Goal: Transaction & Acquisition: Purchase product/service

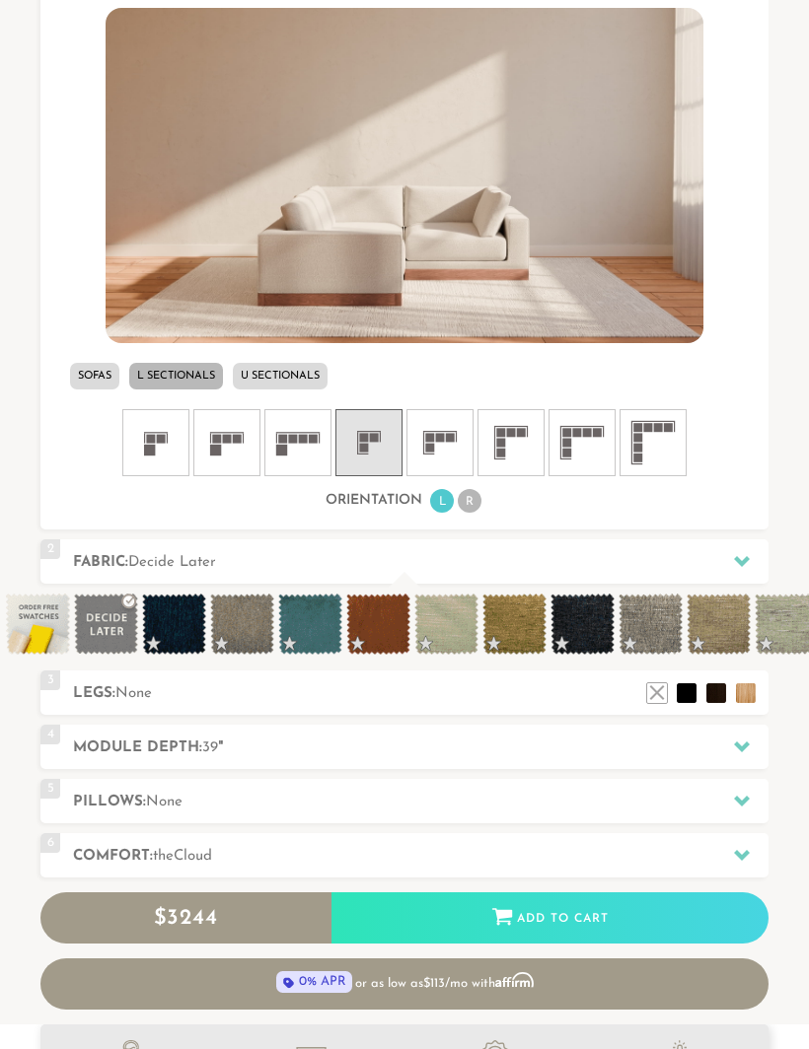
click at [111, 642] on span at bounding box center [106, 624] width 64 height 61
click at [381, 628] on span at bounding box center [378, 624] width 64 height 61
click at [382, 623] on span at bounding box center [378, 624] width 64 height 61
click at [377, 632] on span at bounding box center [378, 624] width 64 height 61
click at [299, 628] on span at bounding box center [310, 624] width 64 height 61
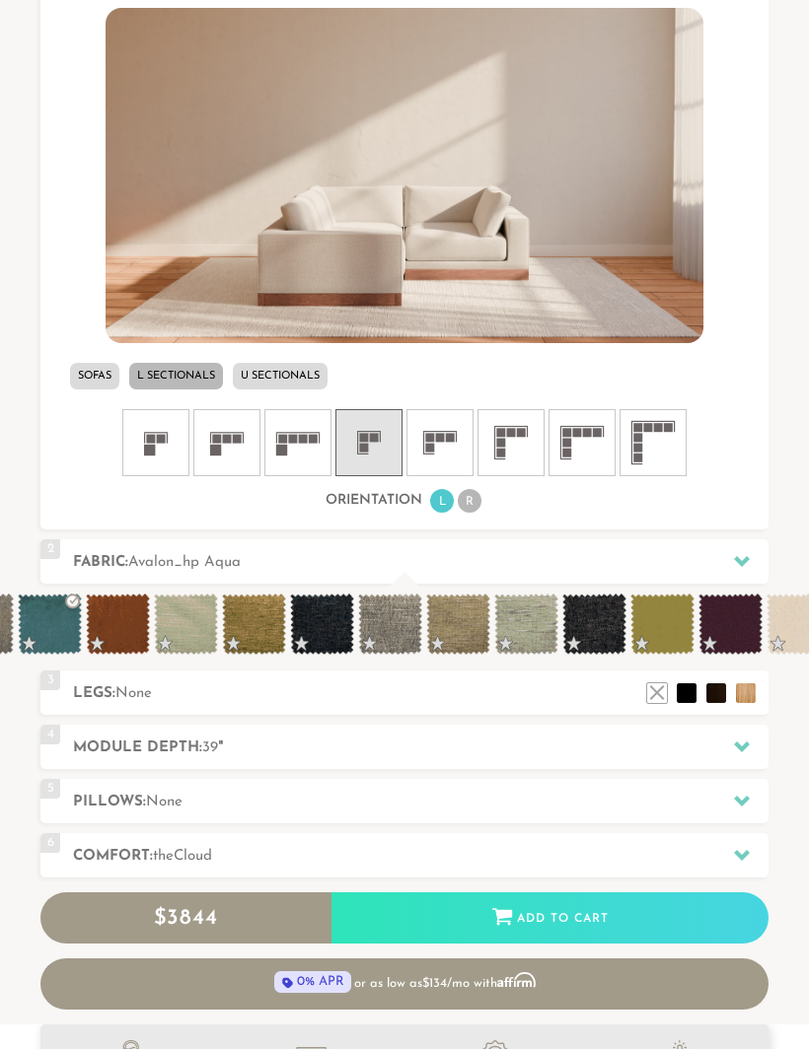
click at [340, 640] on span at bounding box center [322, 624] width 64 height 61
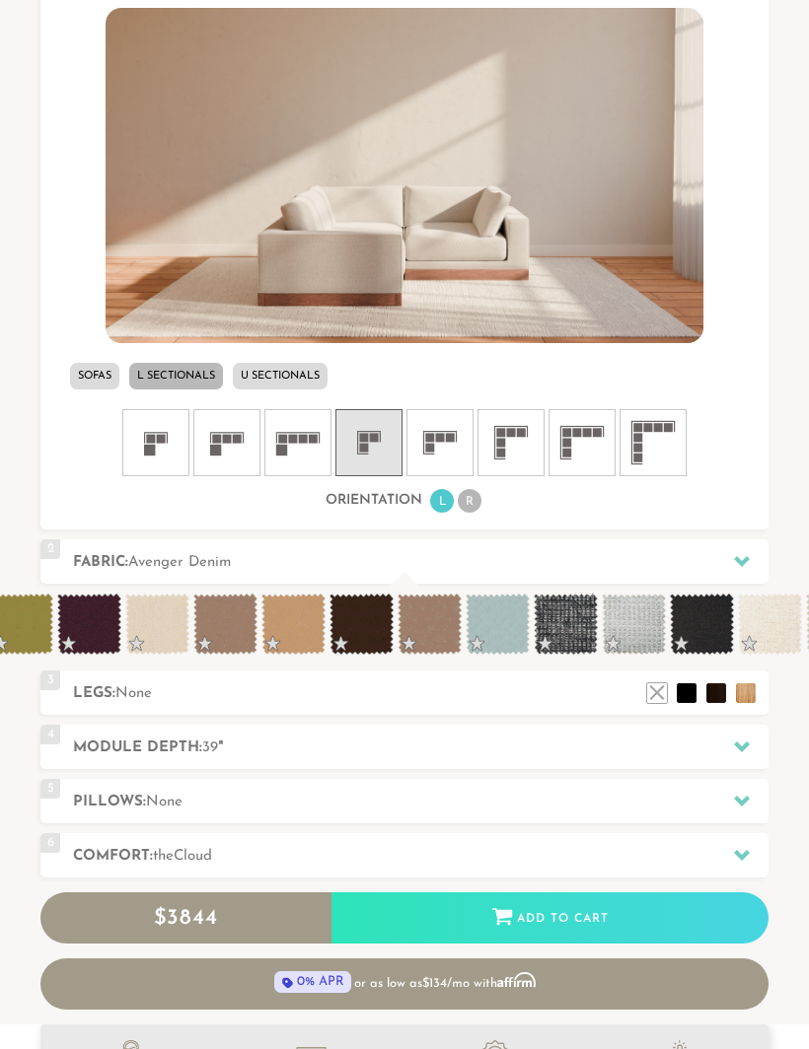
click at [105, 639] on span at bounding box center [89, 624] width 64 height 61
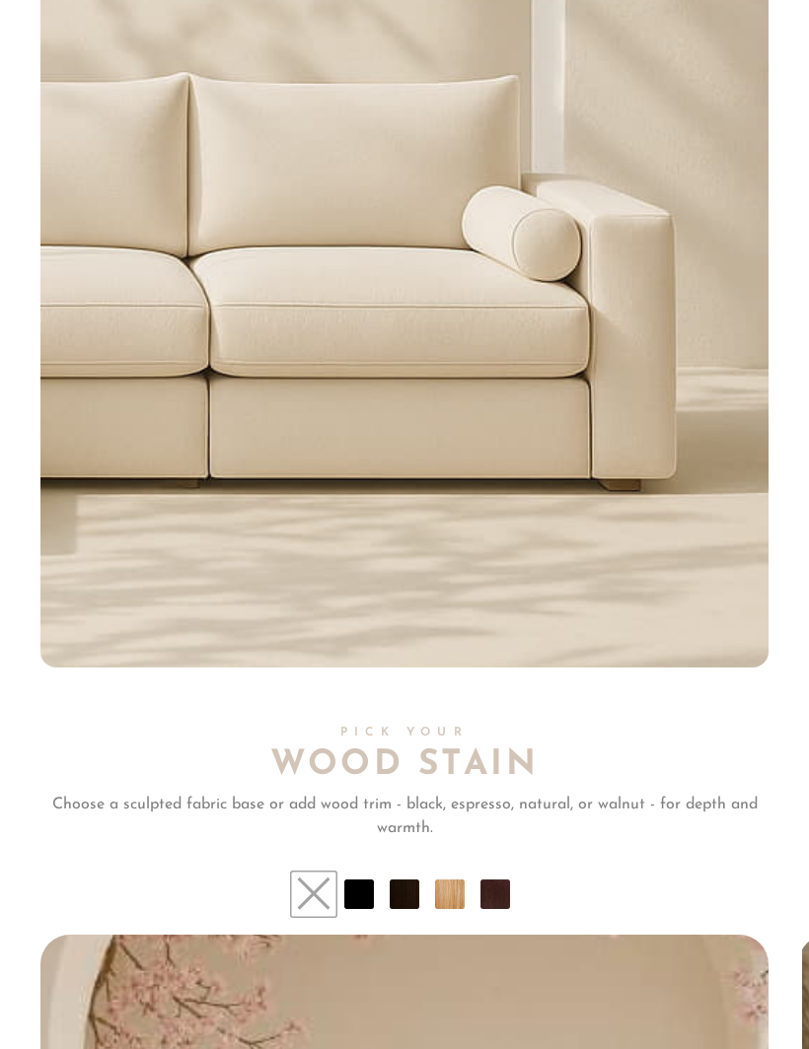
scroll to position [11554, 0]
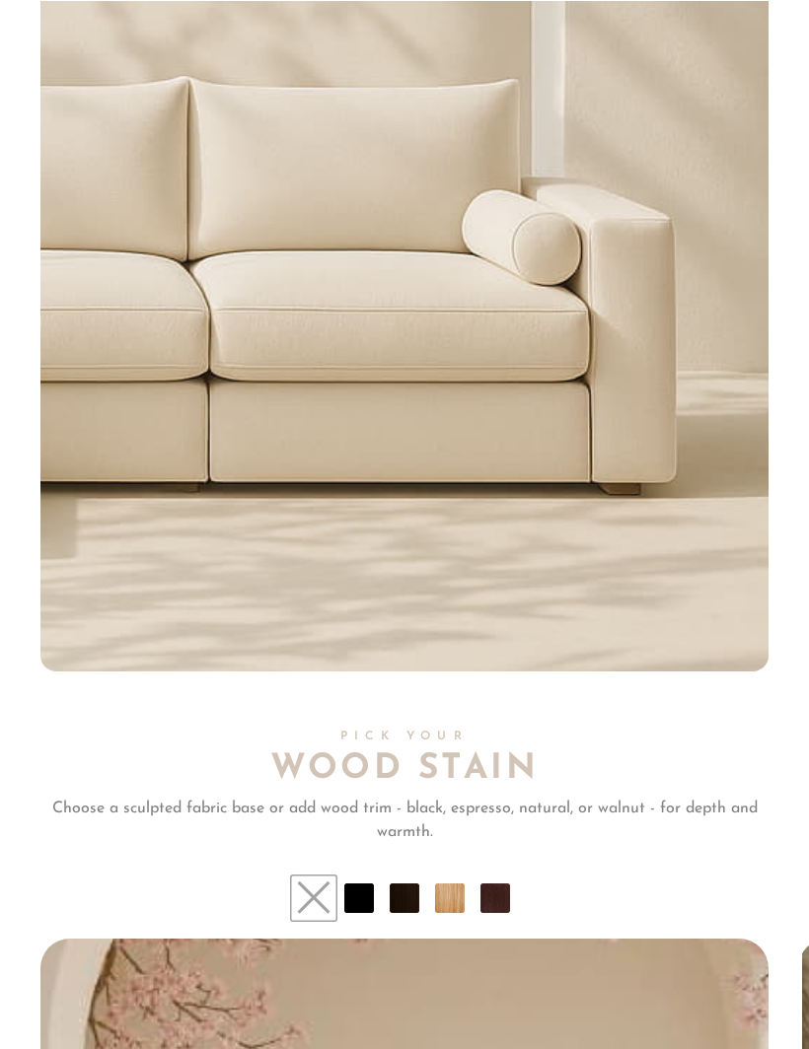
click at [505, 883] on li at bounding box center [495, 898] width 30 height 30
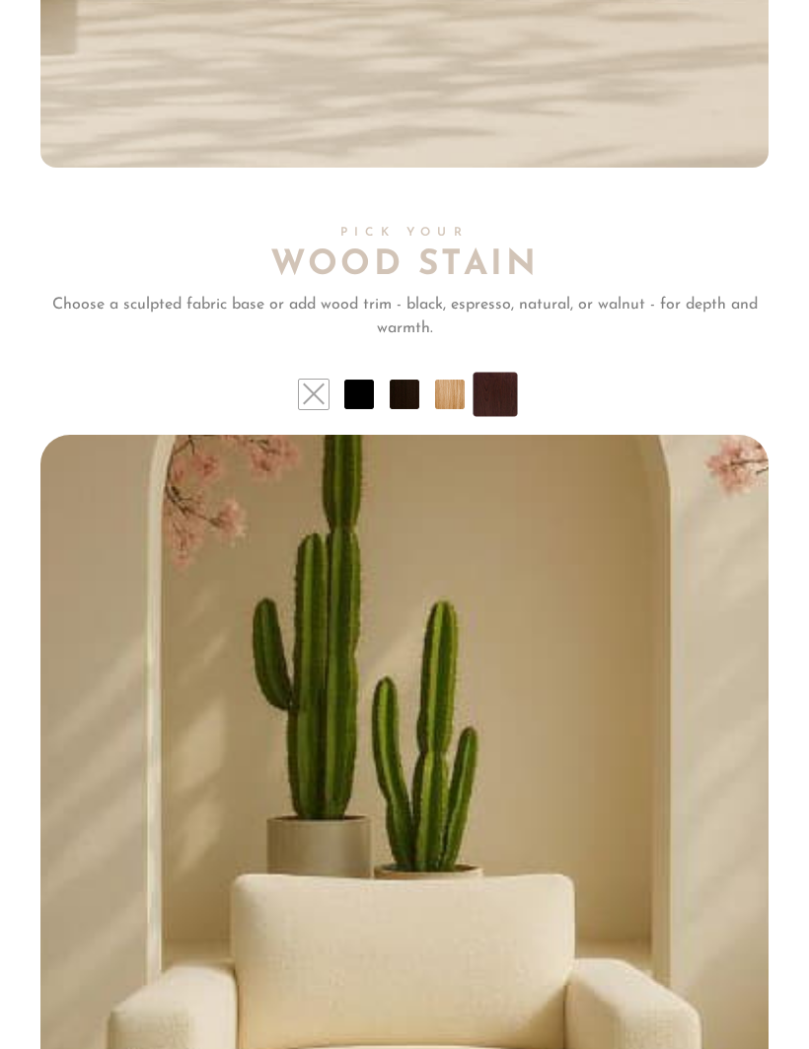
scroll to position [12054, 0]
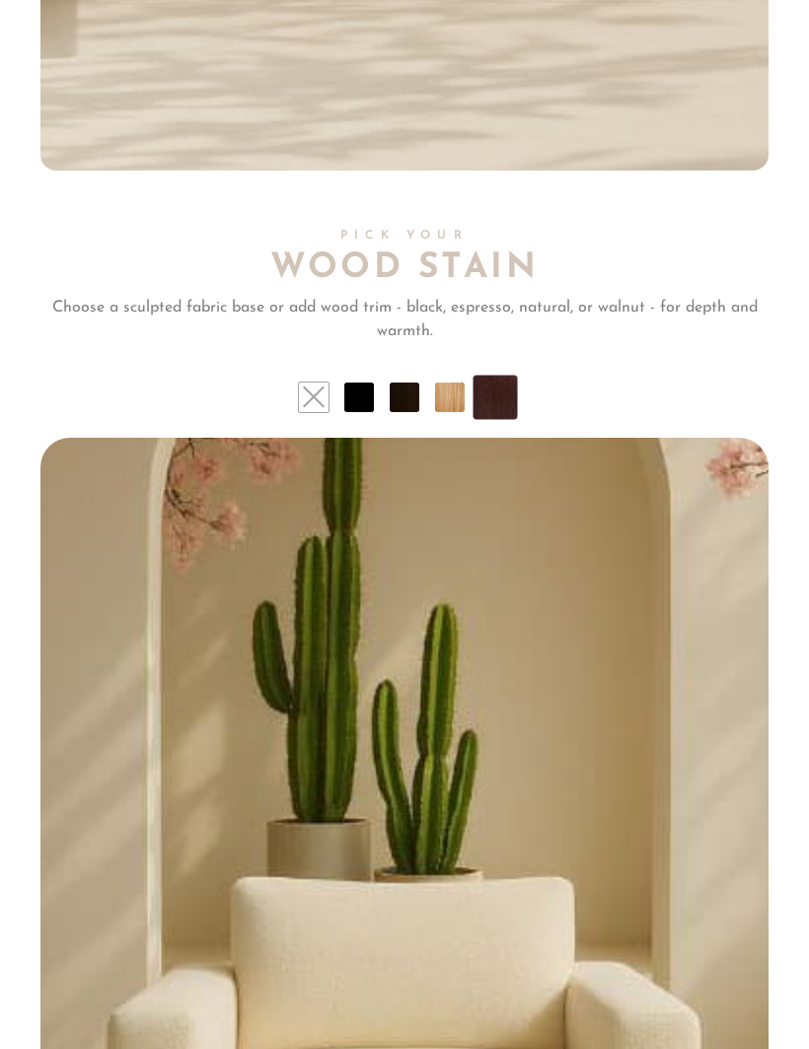
click at [456, 383] on li at bounding box center [450, 398] width 30 height 30
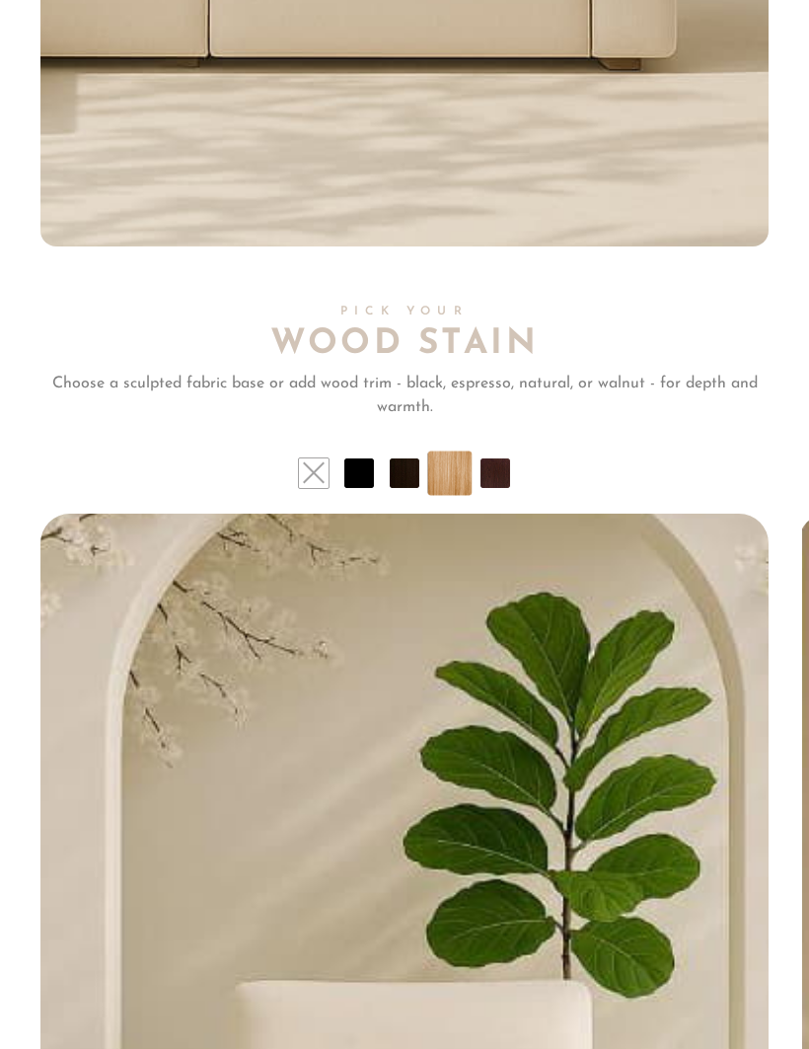
scroll to position [11927, 0]
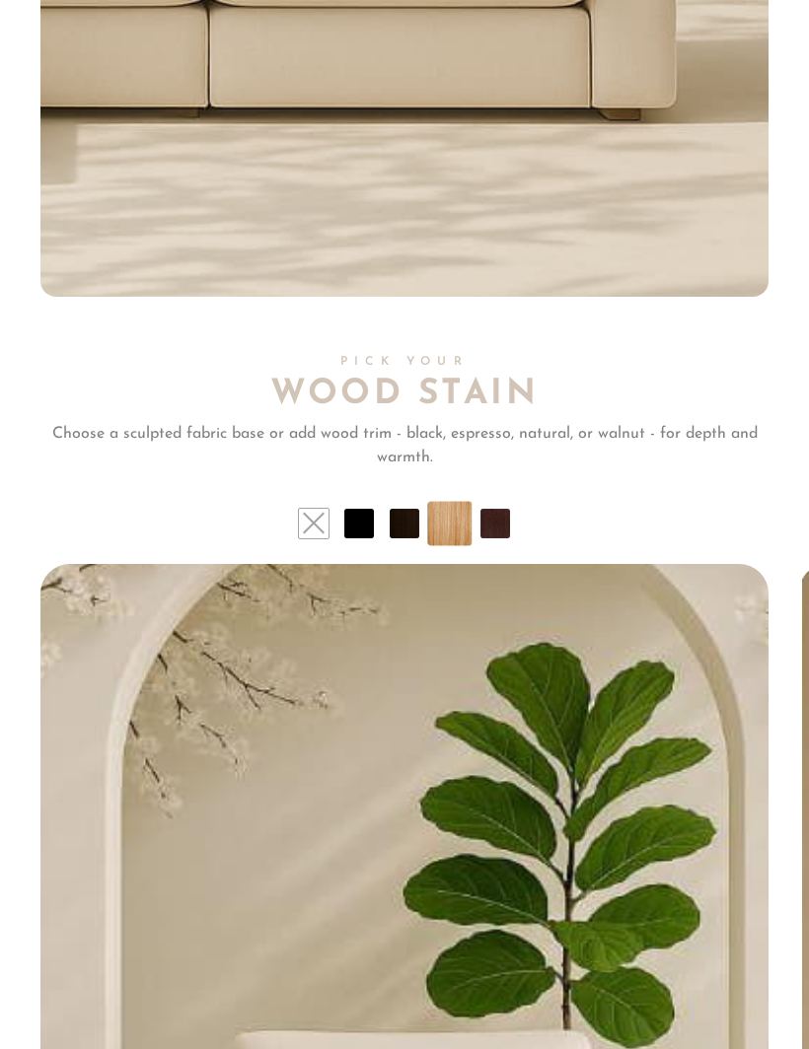
click at [410, 510] on li at bounding box center [404, 525] width 30 height 30
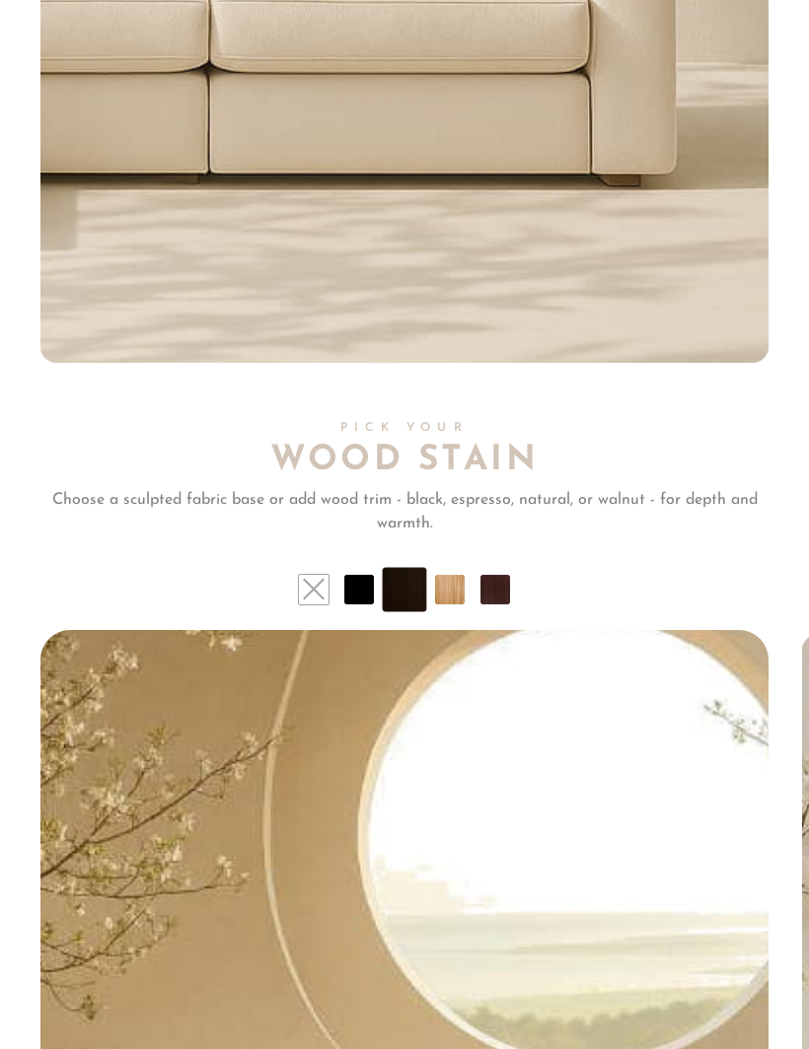
scroll to position [11861, 0]
click at [368, 576] on li at bounding box center [359, 591] width 30 height 30
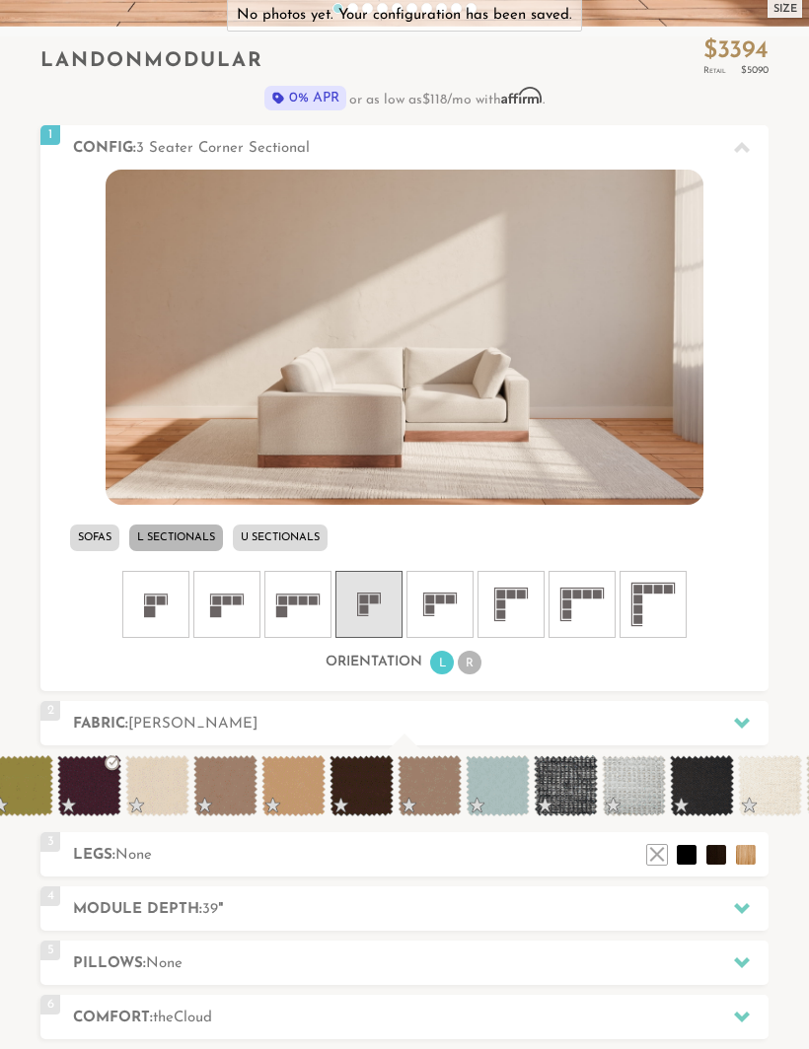
scroll to position [577, 0]
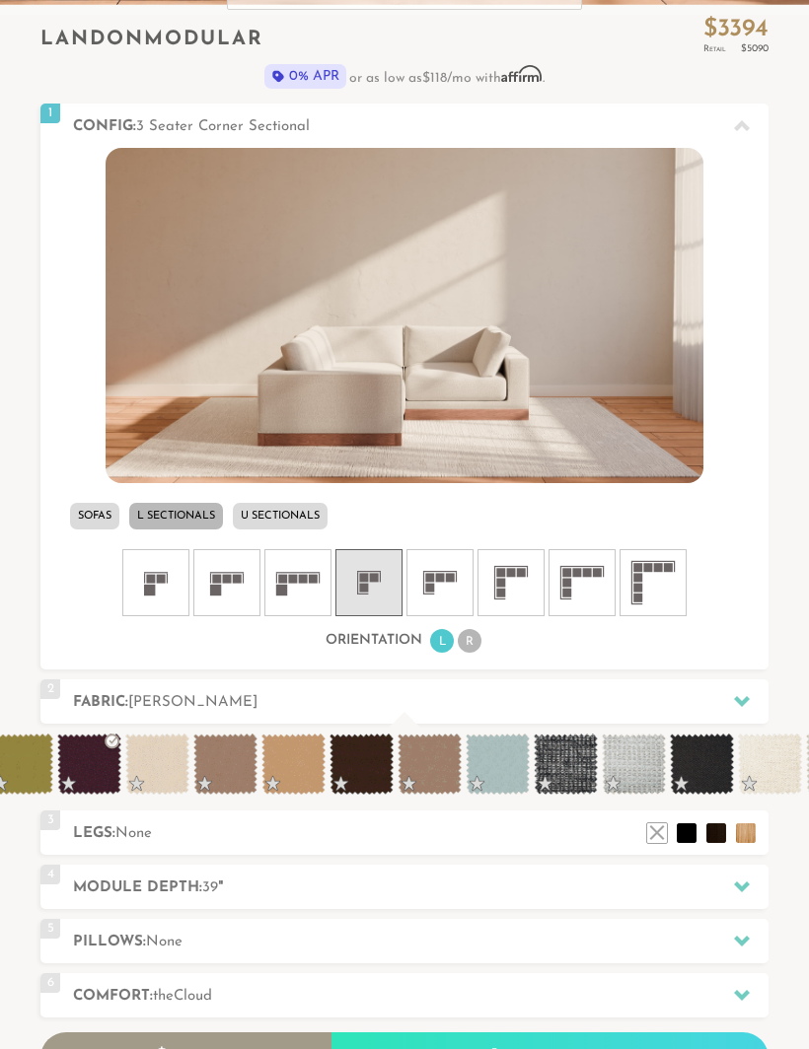
click at [507, 765] on span at bounding box center [497, 764] width 64 height 61
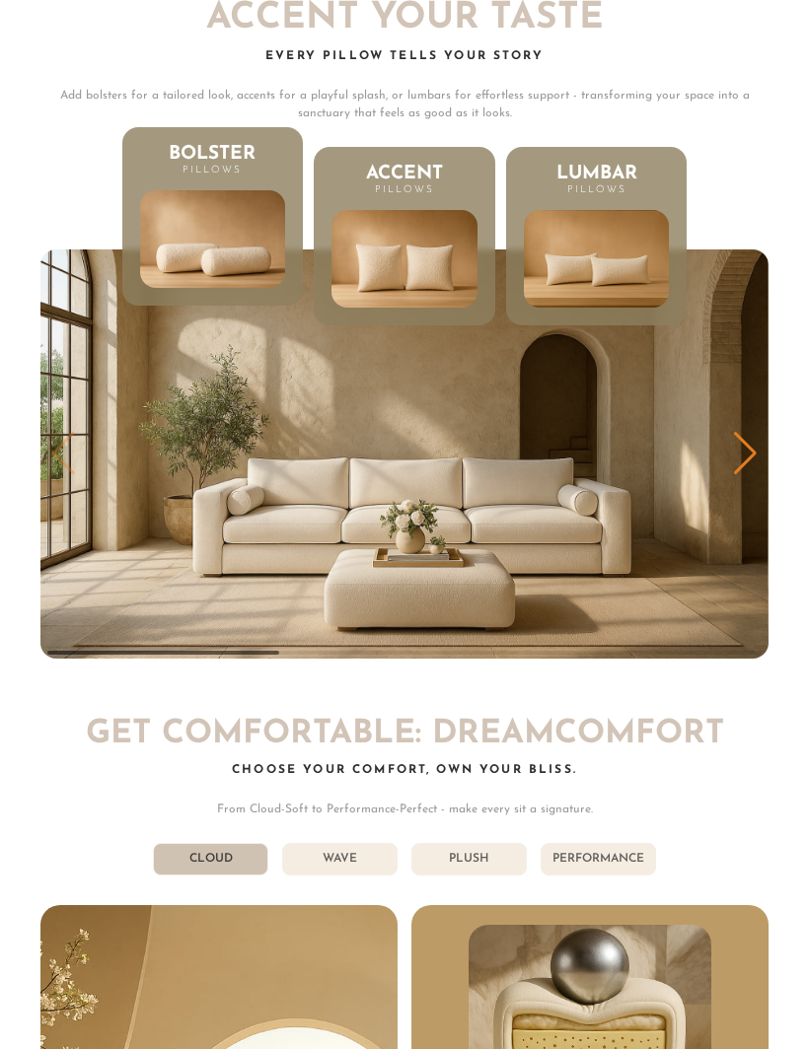
scroll to position [1, 1]
click at [751, 432] on div "Next slide" at bounding box center [745, 453] width 27 height 43
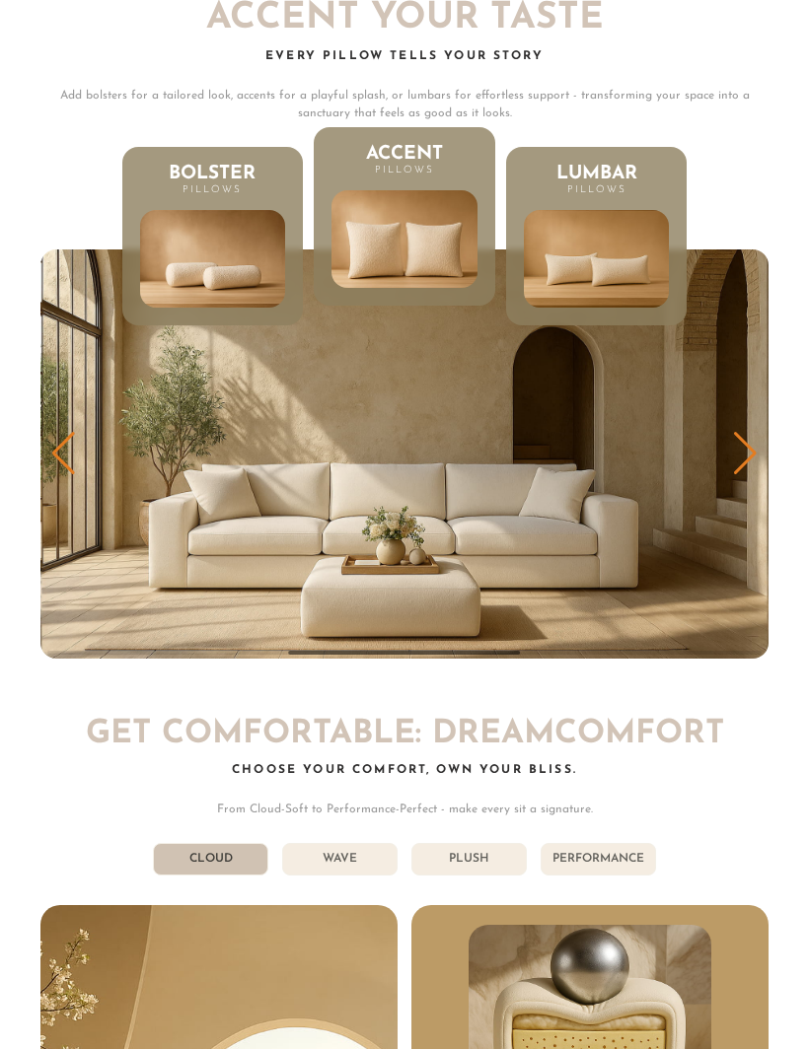
click at [767, 434] on img "2 / 3" at bounding box center [404, 453] width 728 height 409
click at [765, 432] on img "2 / 3" at bounding box center [404, 453] width 728 height 409
click at [745, 432] on div "Next slide" at bounding box center [745, 453] width 27 height 43
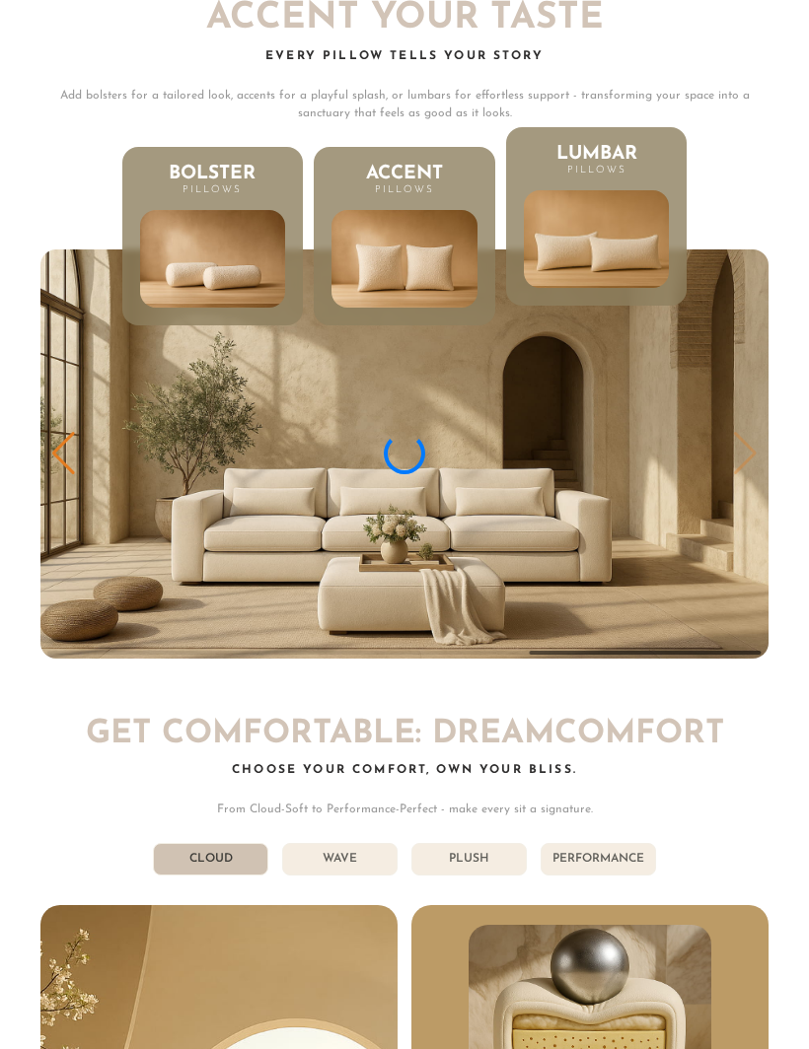
click at [754, 422] on img "3 / 3" at bounding box center [404, 453] width 728 height 409
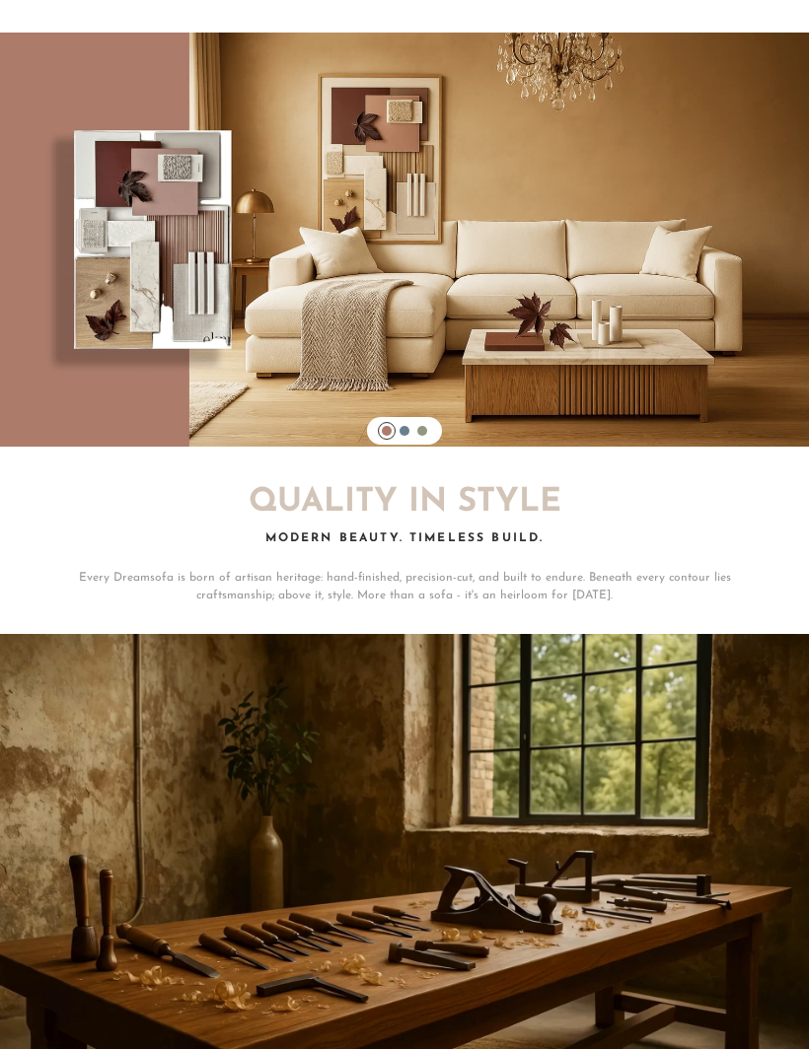
scroll to position [13672, 0]
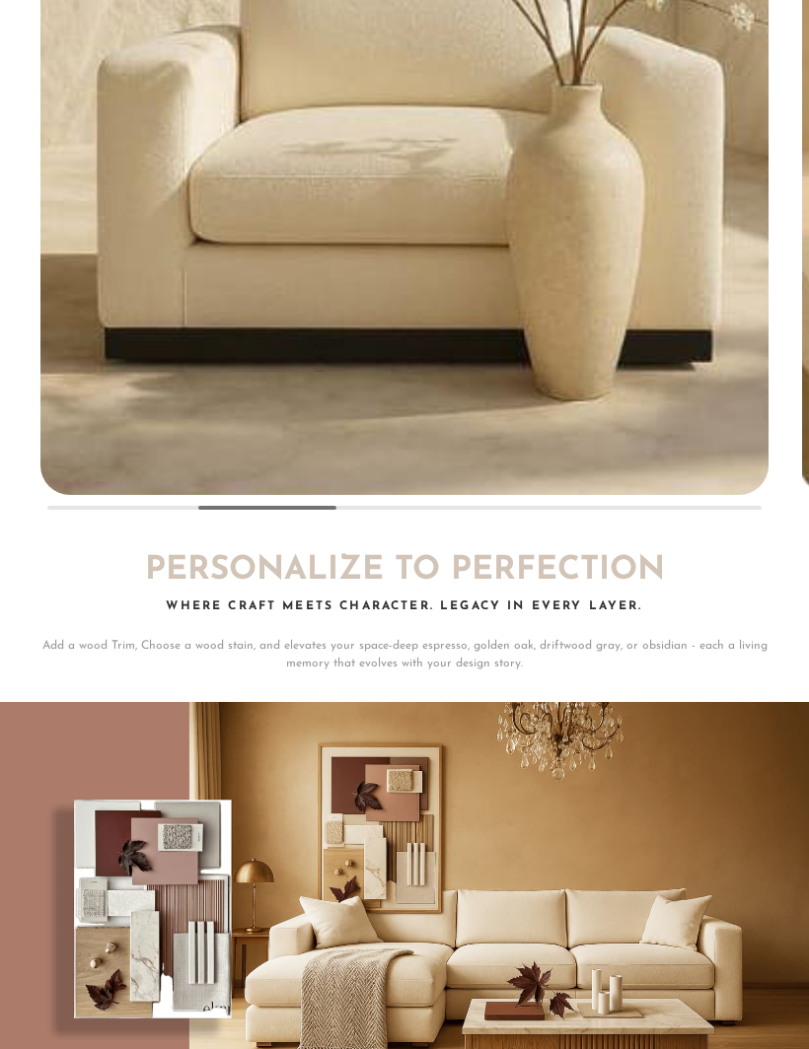
scroll to position [13020, 0]
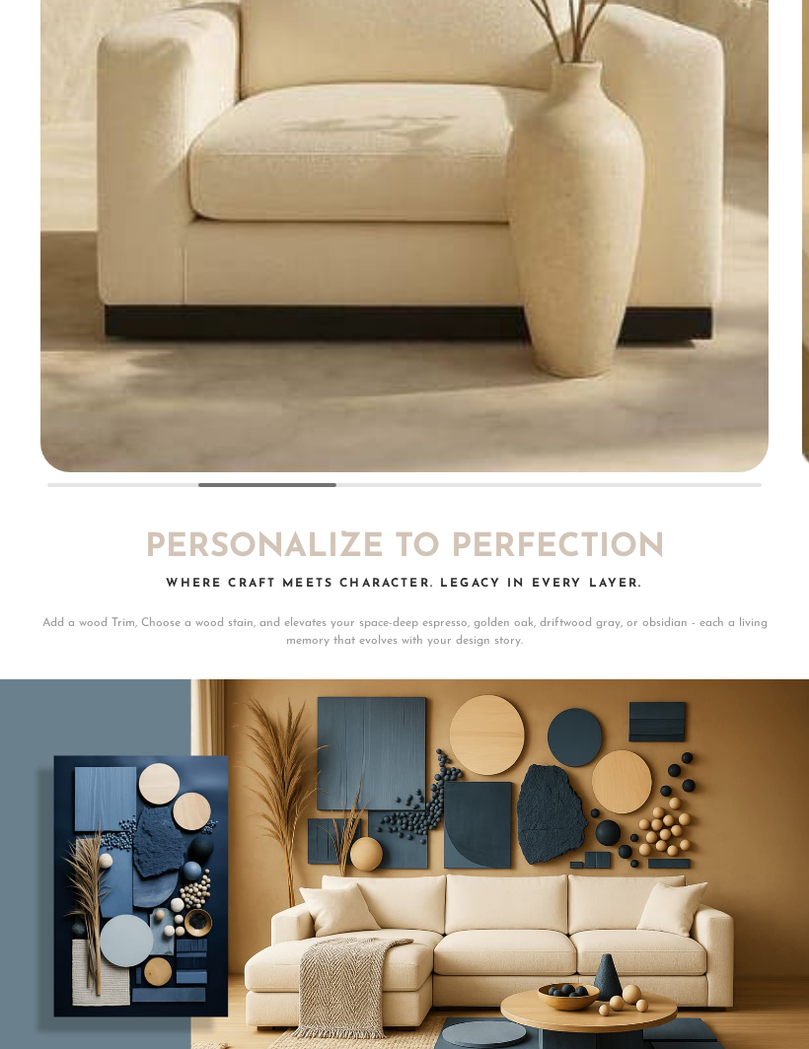
scroll to position [13021, 0]
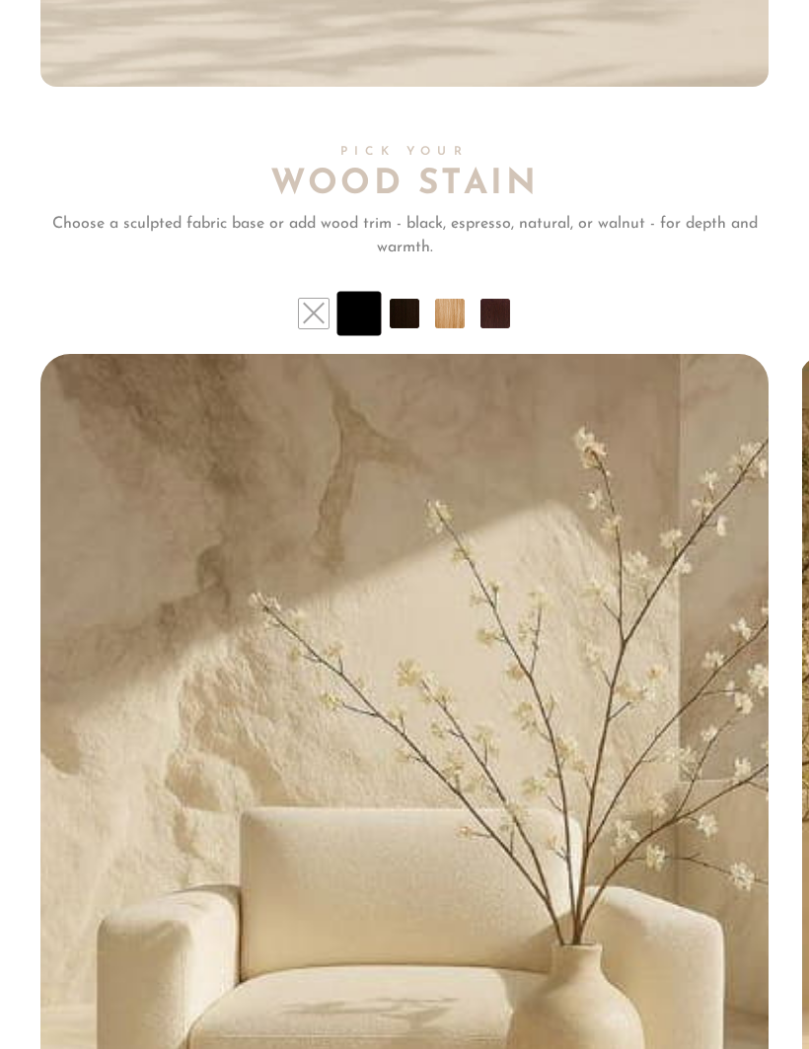
scroll to position [12135, 0]
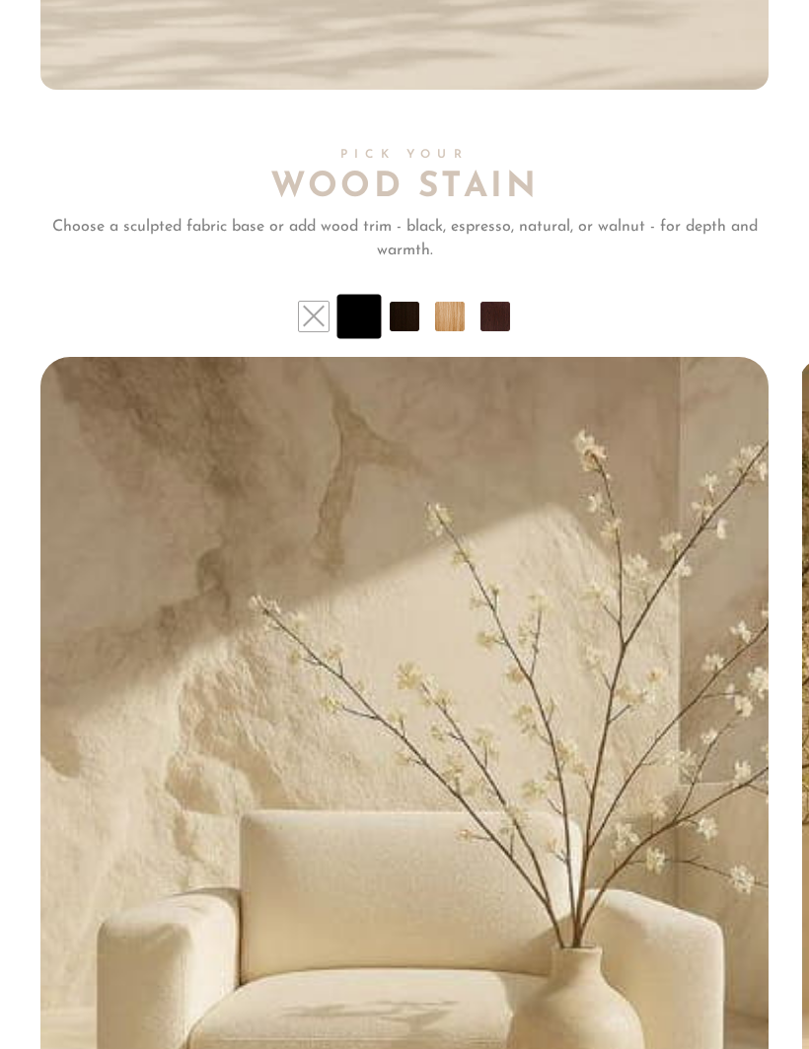
click at [505, 303] on li at bounding box center [495, 317] width 30 height 30
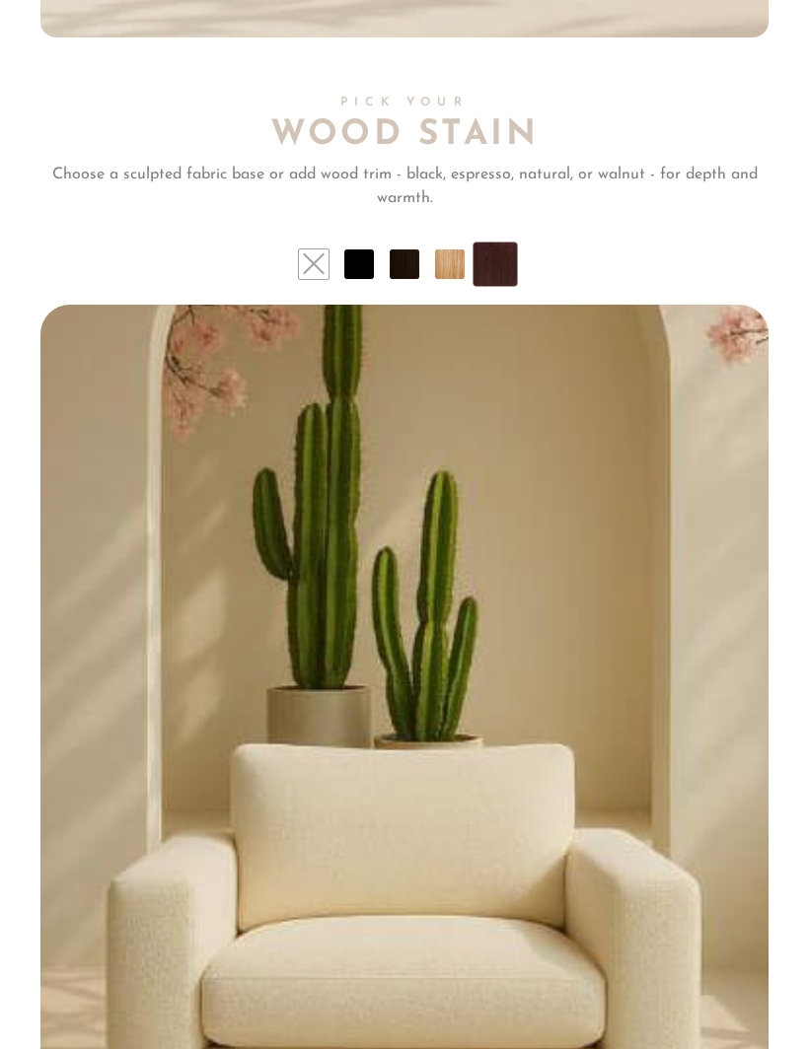
scroll to position [12185, 0]
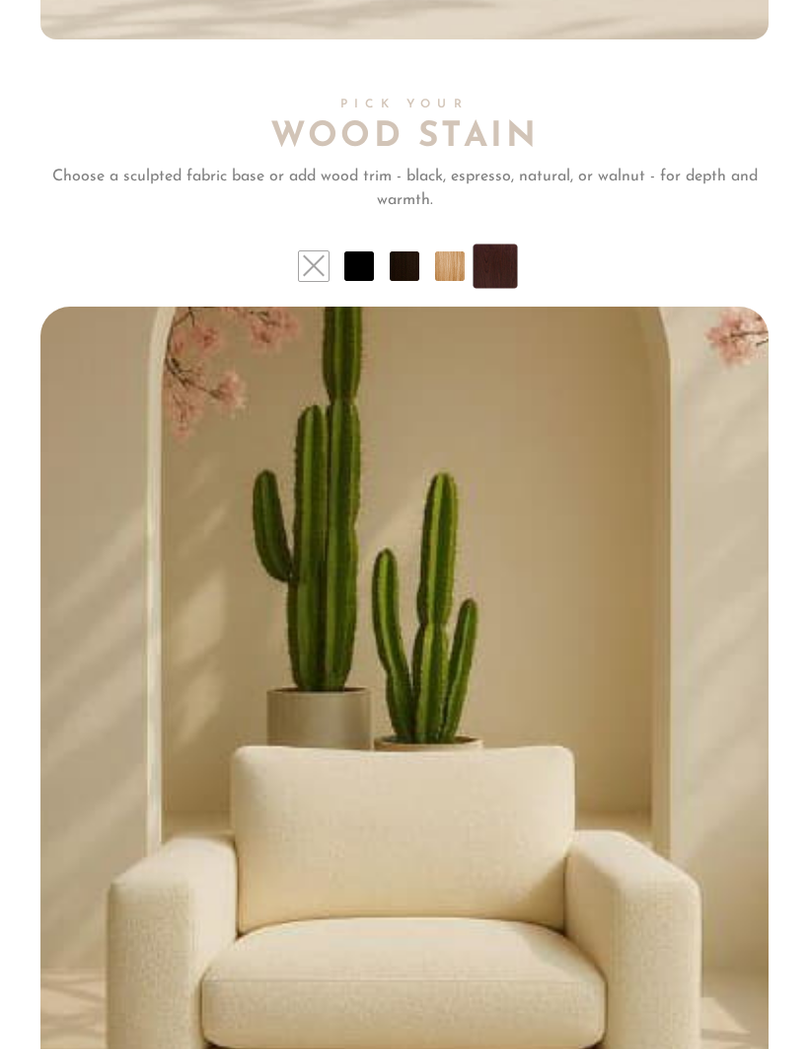
click at [455, 251] on li at bounding box center [450, 266] width 30 height 30
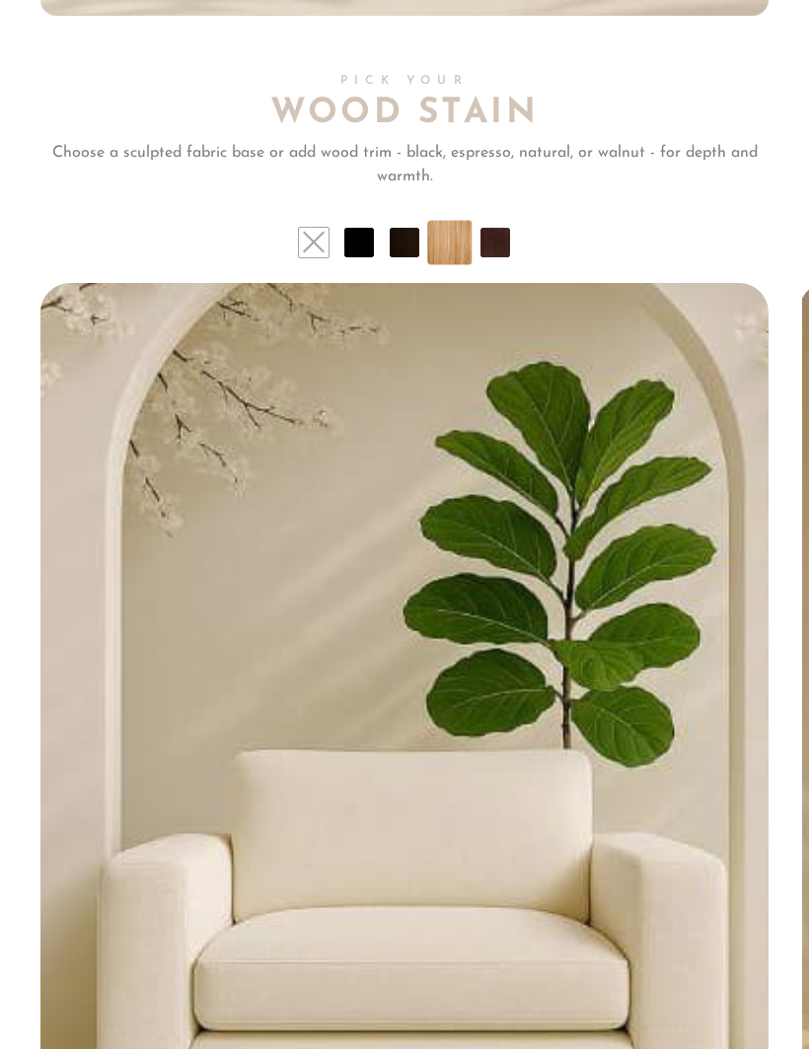
scroll to position [12210, 0]
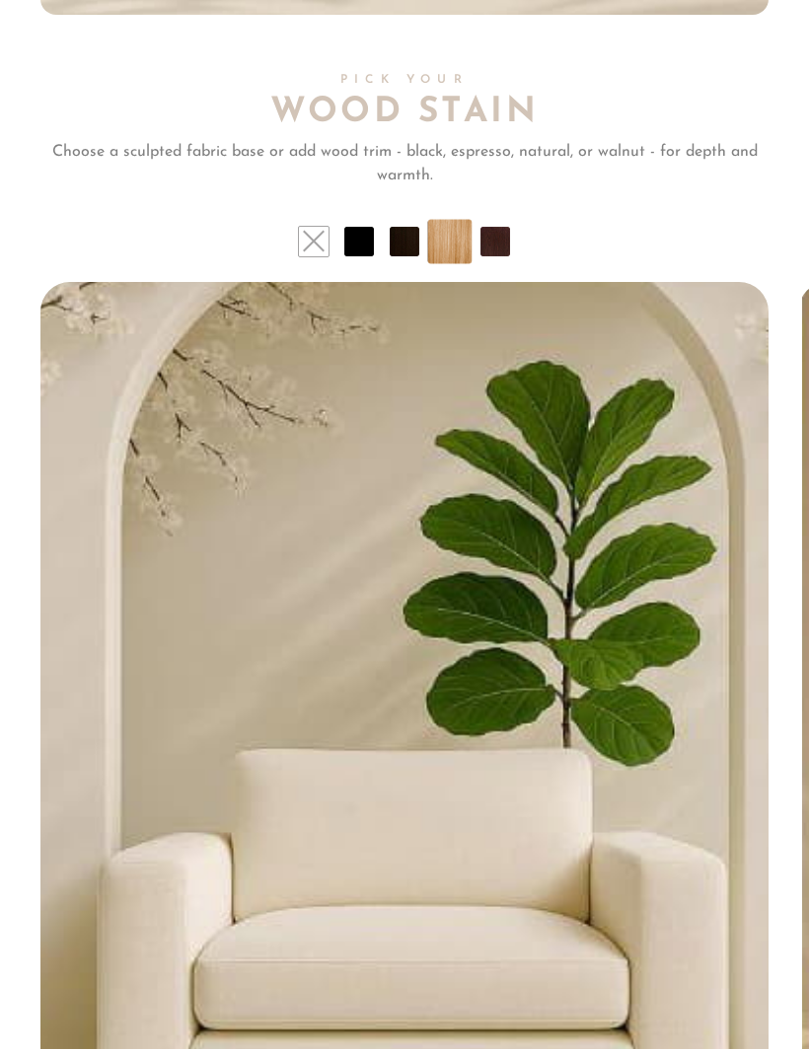
click at [505, 227] on li at bounding box center [495, 242] width 30 height 30
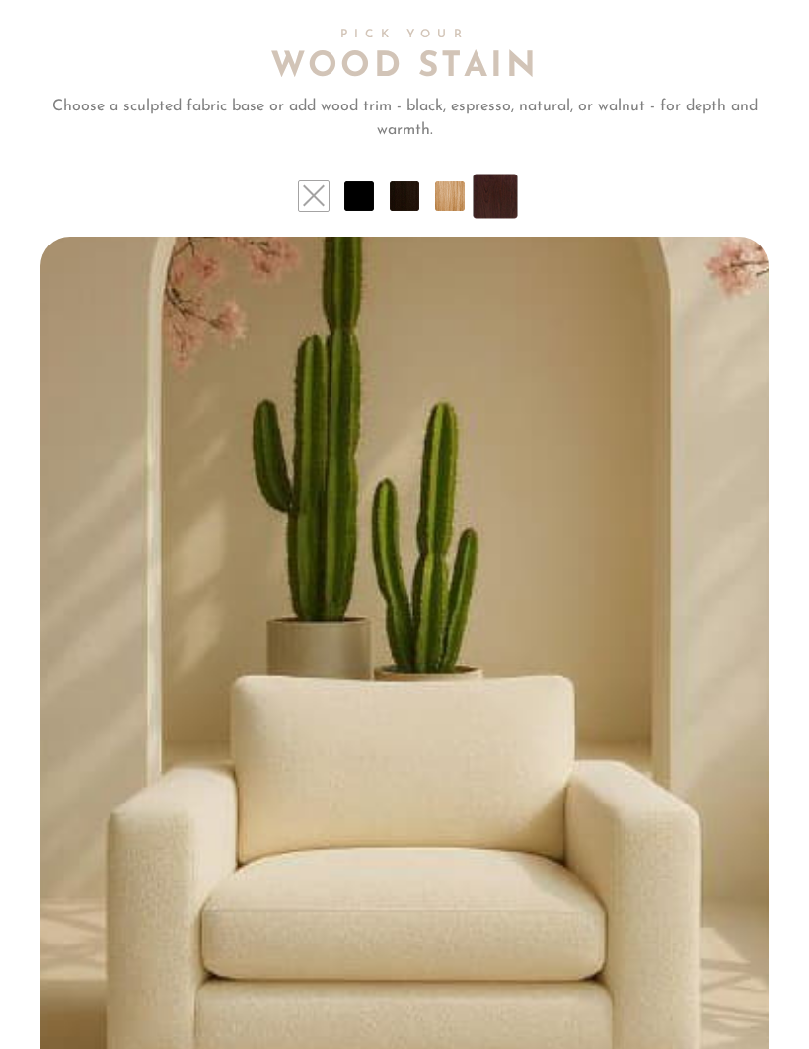
scroll to position [12215, 0]
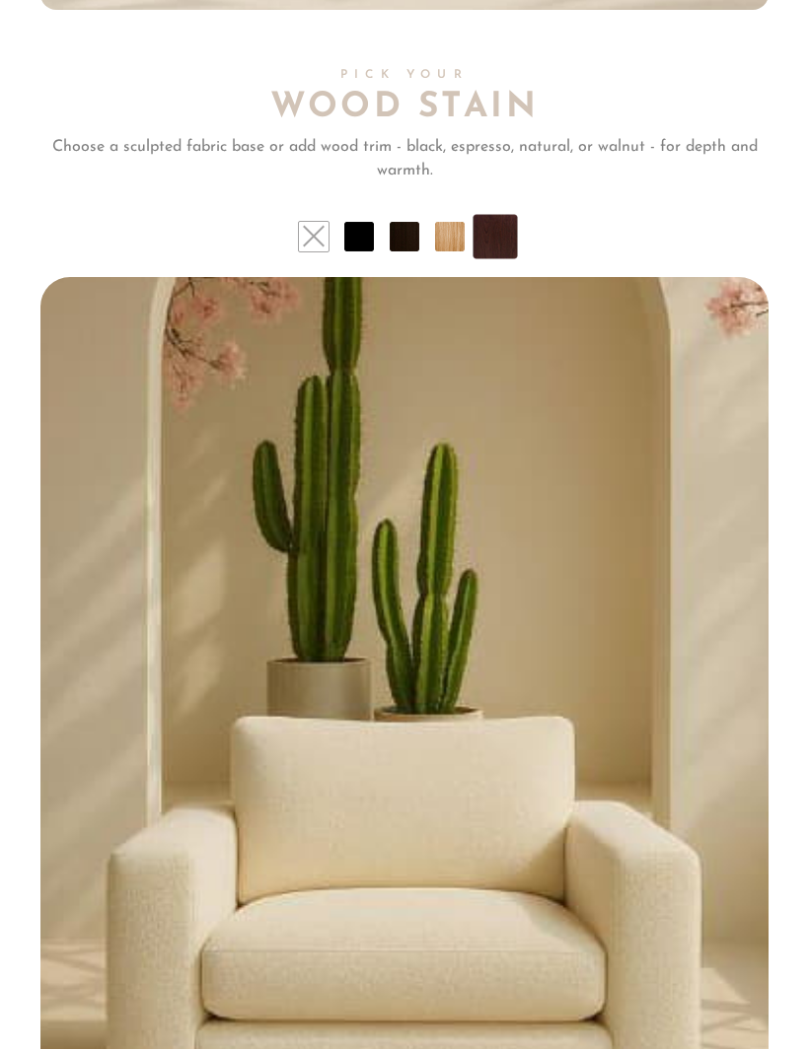
click at [407, 222] on li at bounding box center [404, 237] width 30 height 30
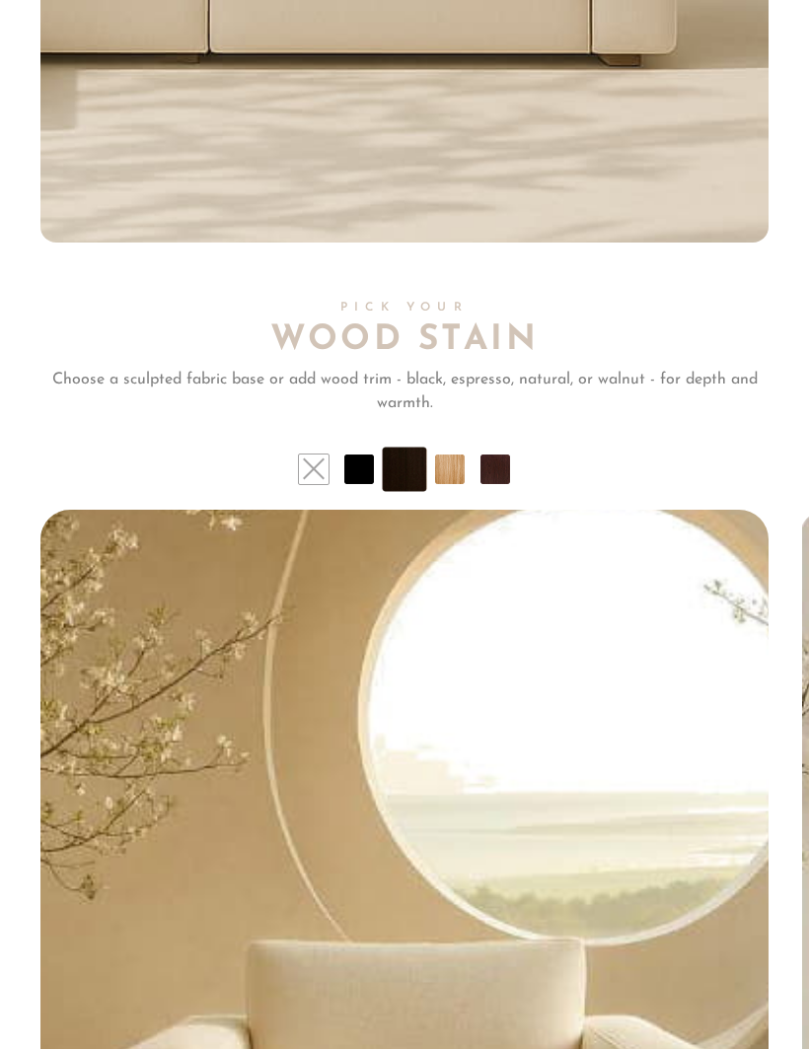
scroll to position [11980, 0]
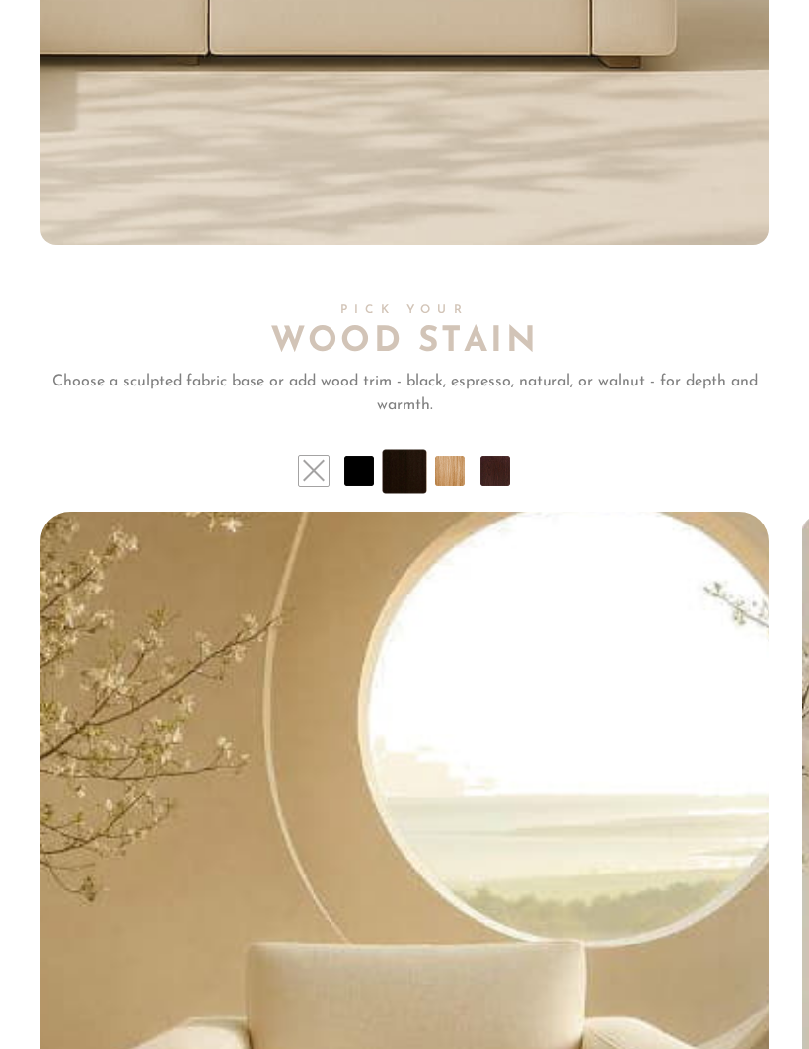
click at [353, 457] on li at bounding box center [359, 472] width 30 height 30
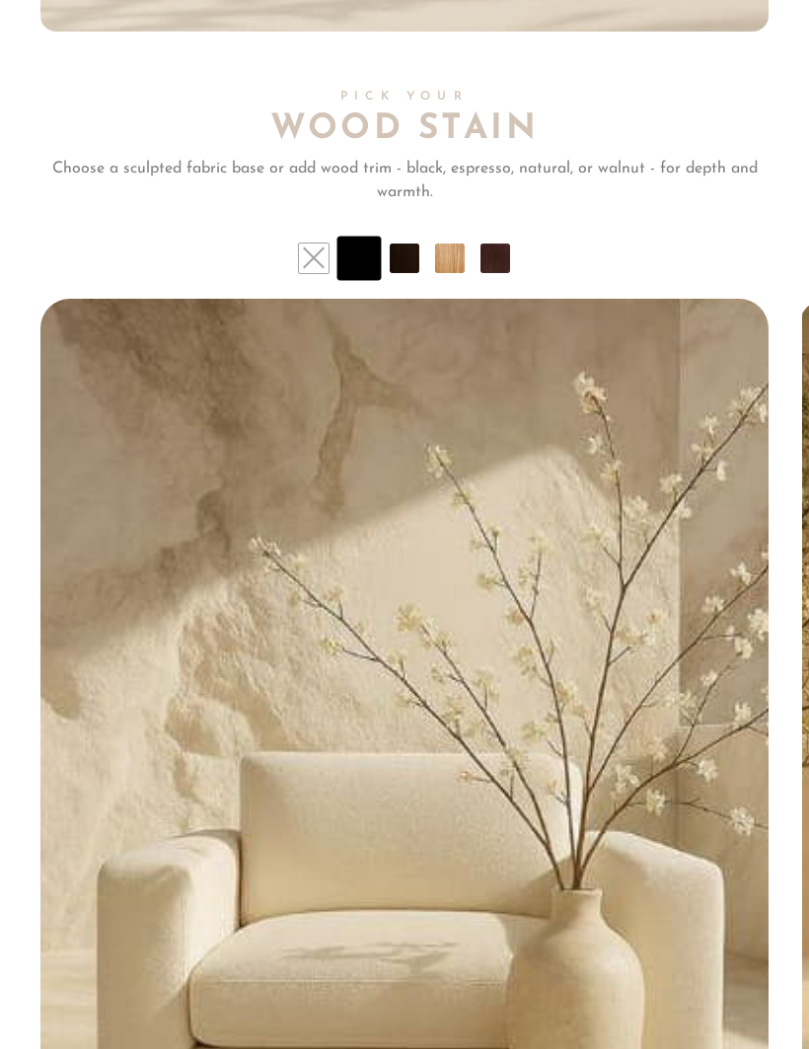
scroll to position [12191, 0]
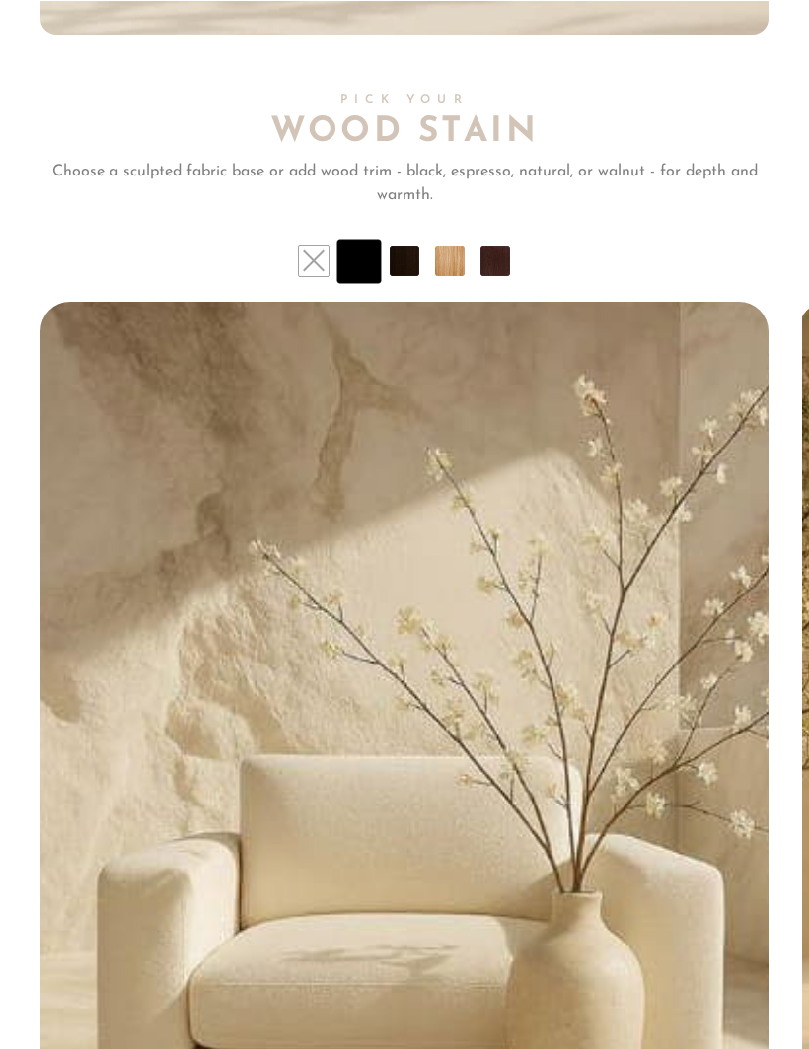
click at [318, 246] on li at bounding box center [314, 261] width 30 height 30
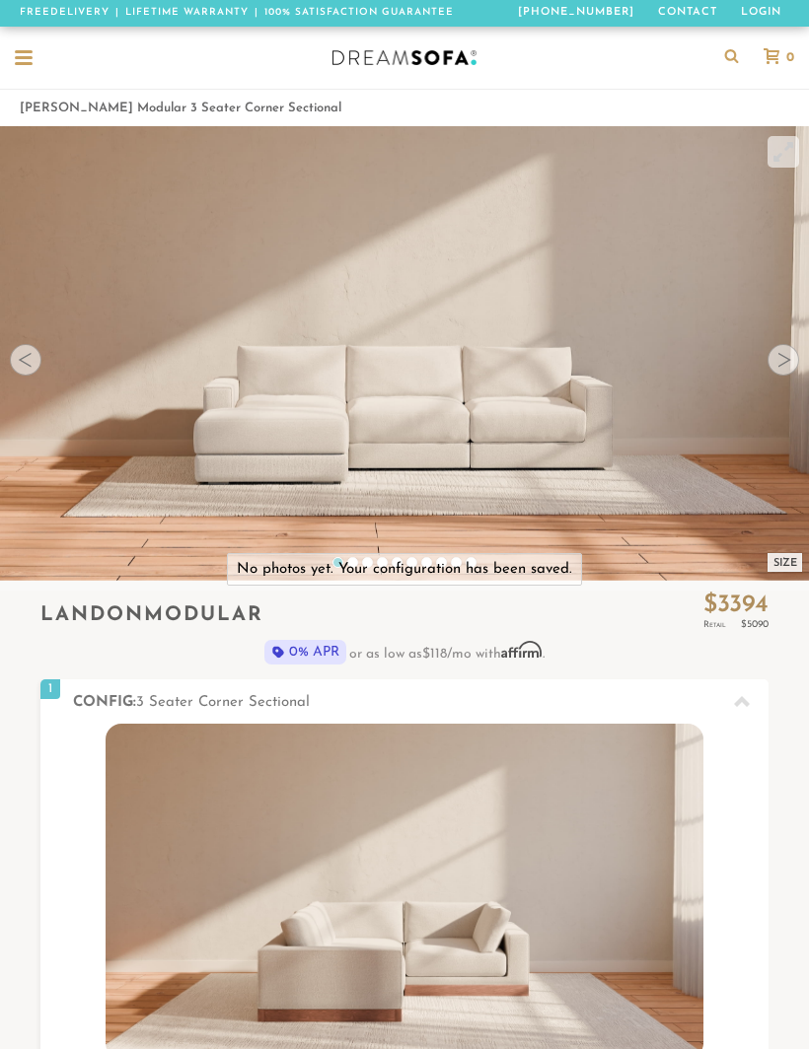
scroll to position [0, 0]
